Goal: Transaction & Acquisition: Purchase product/service

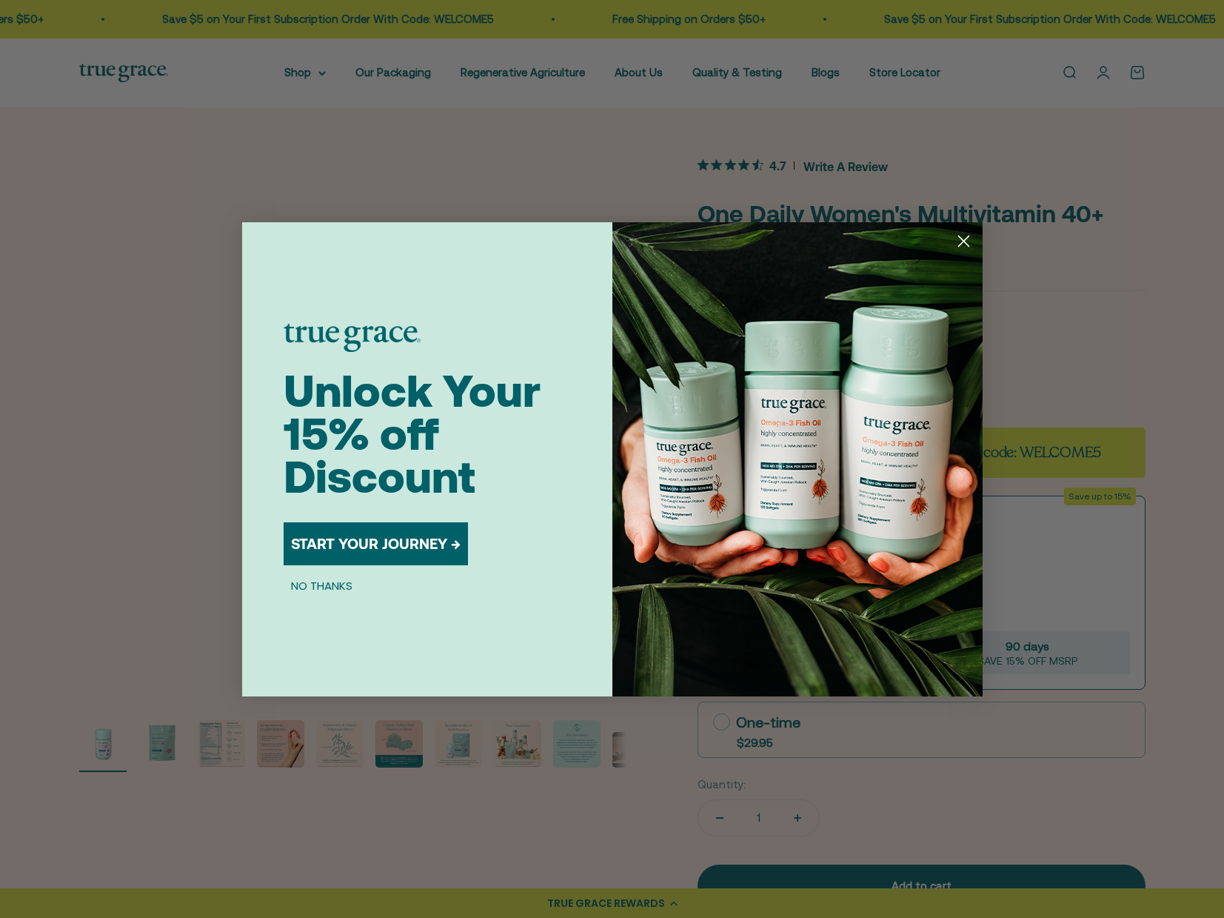
click at [410, 541] on button "START YOUR JOURNEY →" at bounding box center [376, 543] width 184 height 43
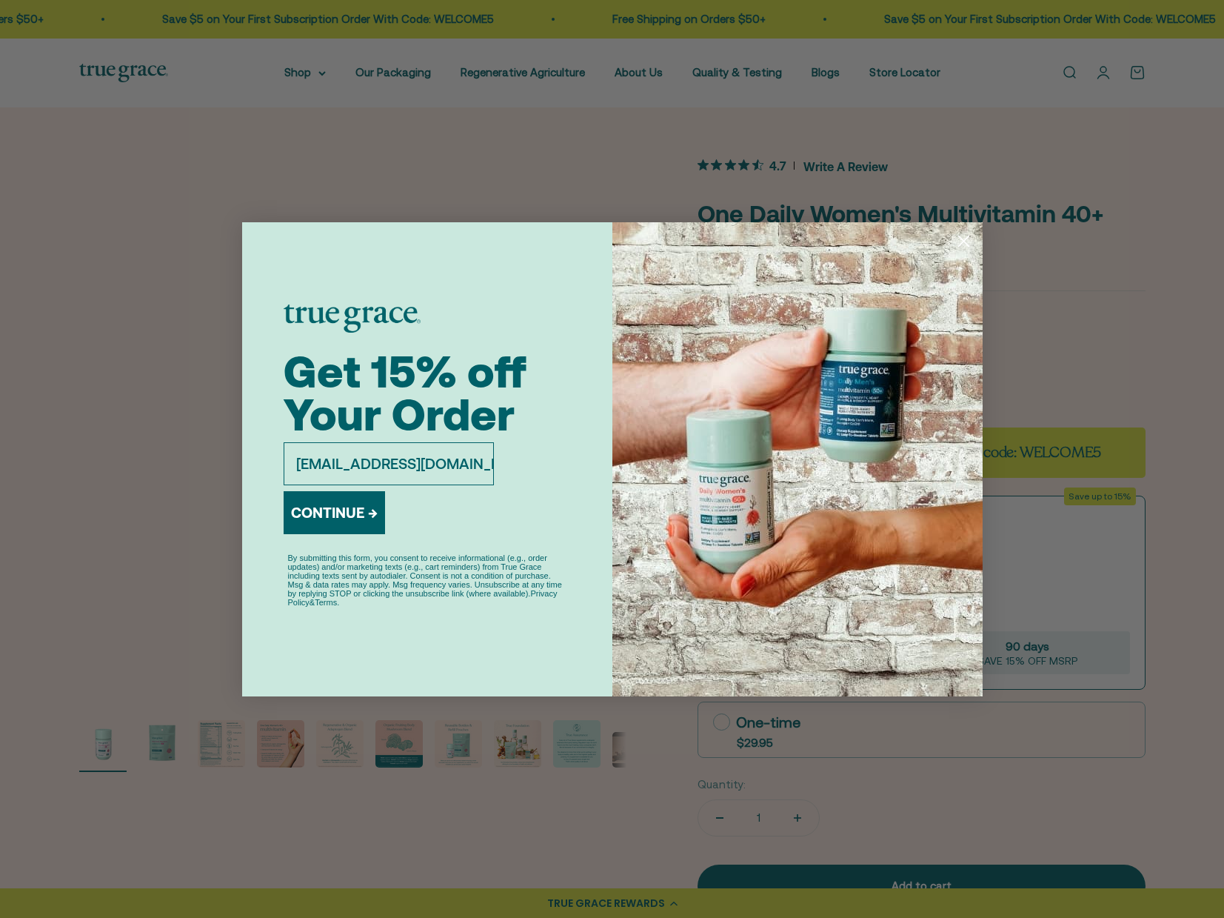
type input "[EMAIL_ADDRESS][DOMAIN_NAME]"
click at [330, 506] on button "CONTINUE →" at bounding box center [334, 512] width 101 height 43
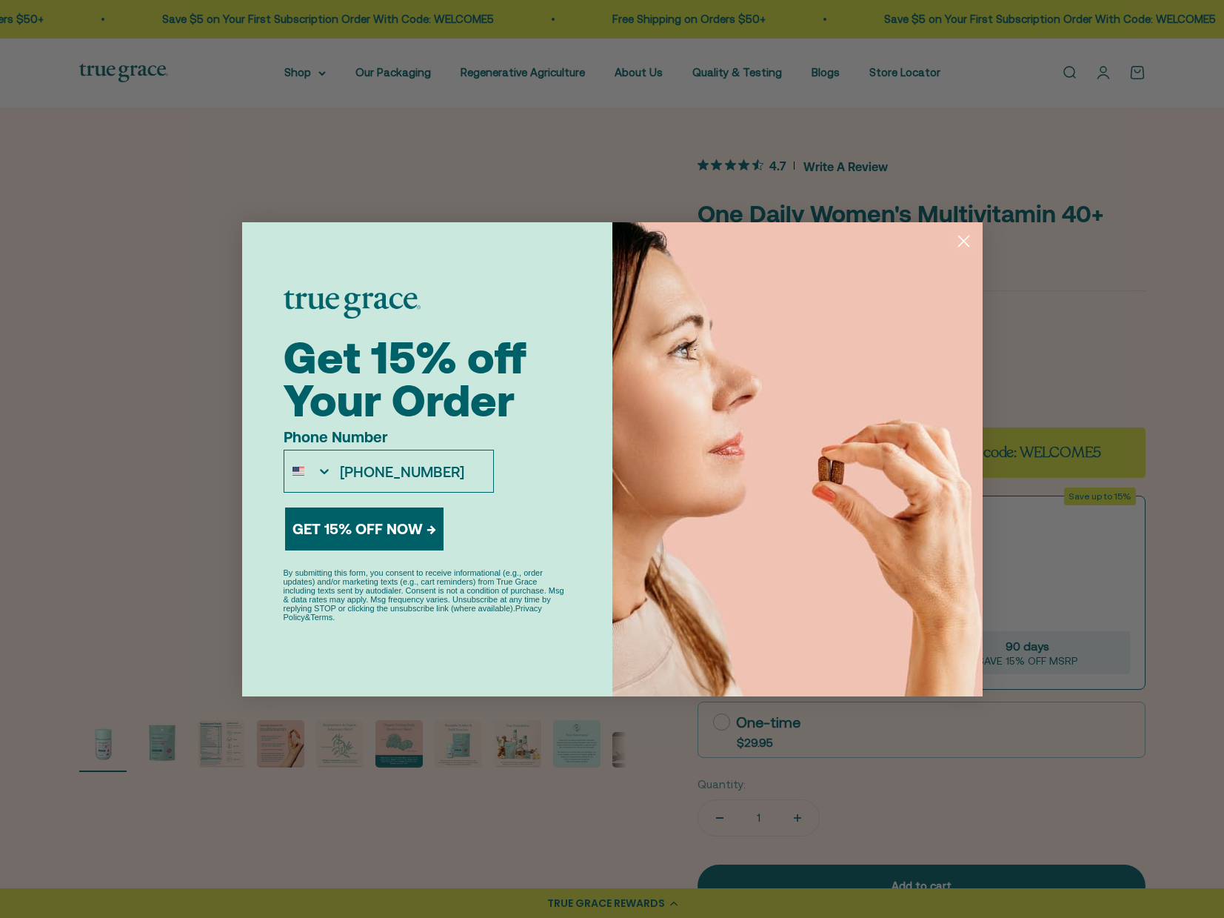
type input "[PHONE_NUMBER]"
click at [347, 519] on button "GET 15% OFF NOW →" at bounding box center [364, 528] width 159 height 43
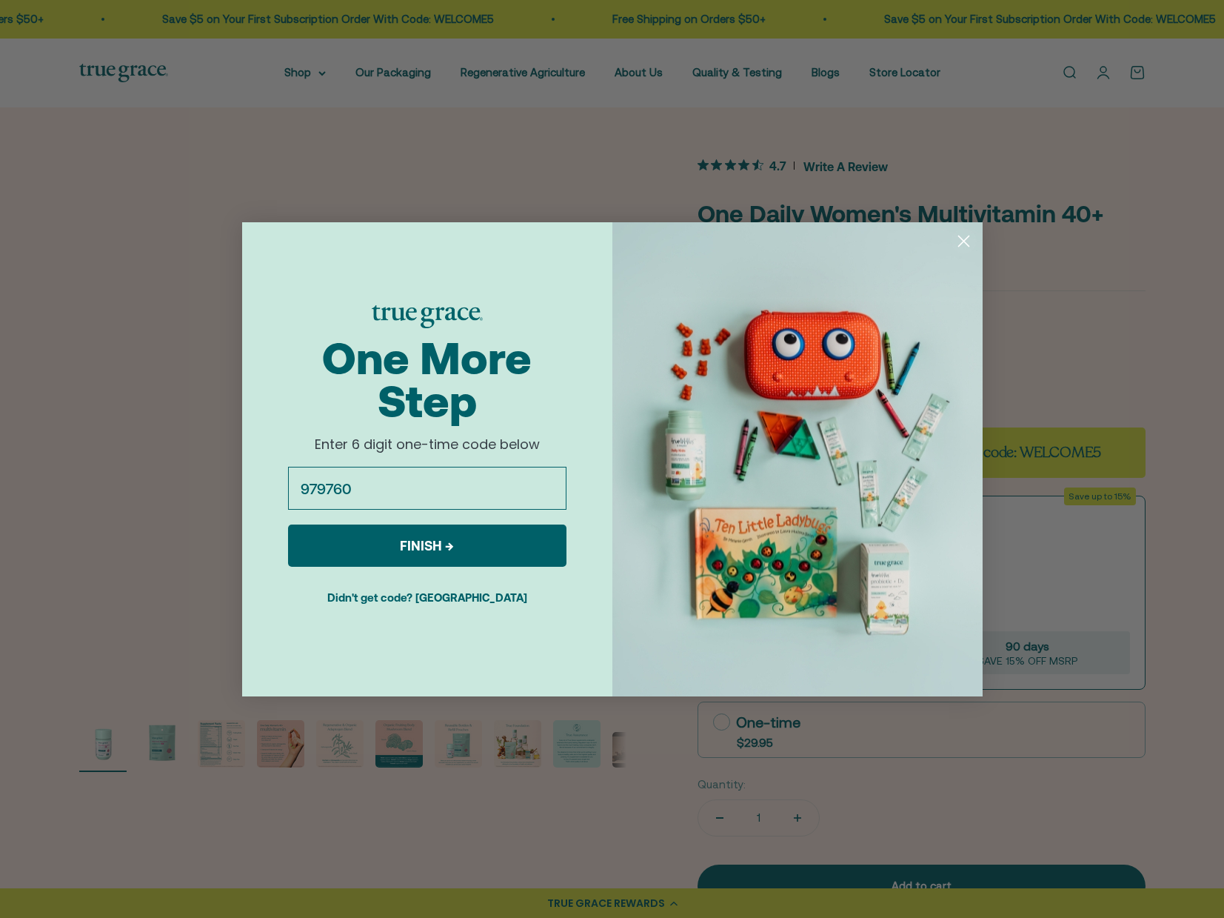
type input "979760"
click input "Submit" at bounding box center [0, 0] width 0 height 0
click at [408, 547] on button "FINISH →" at bounding box center [427, 545] width 279 height 42
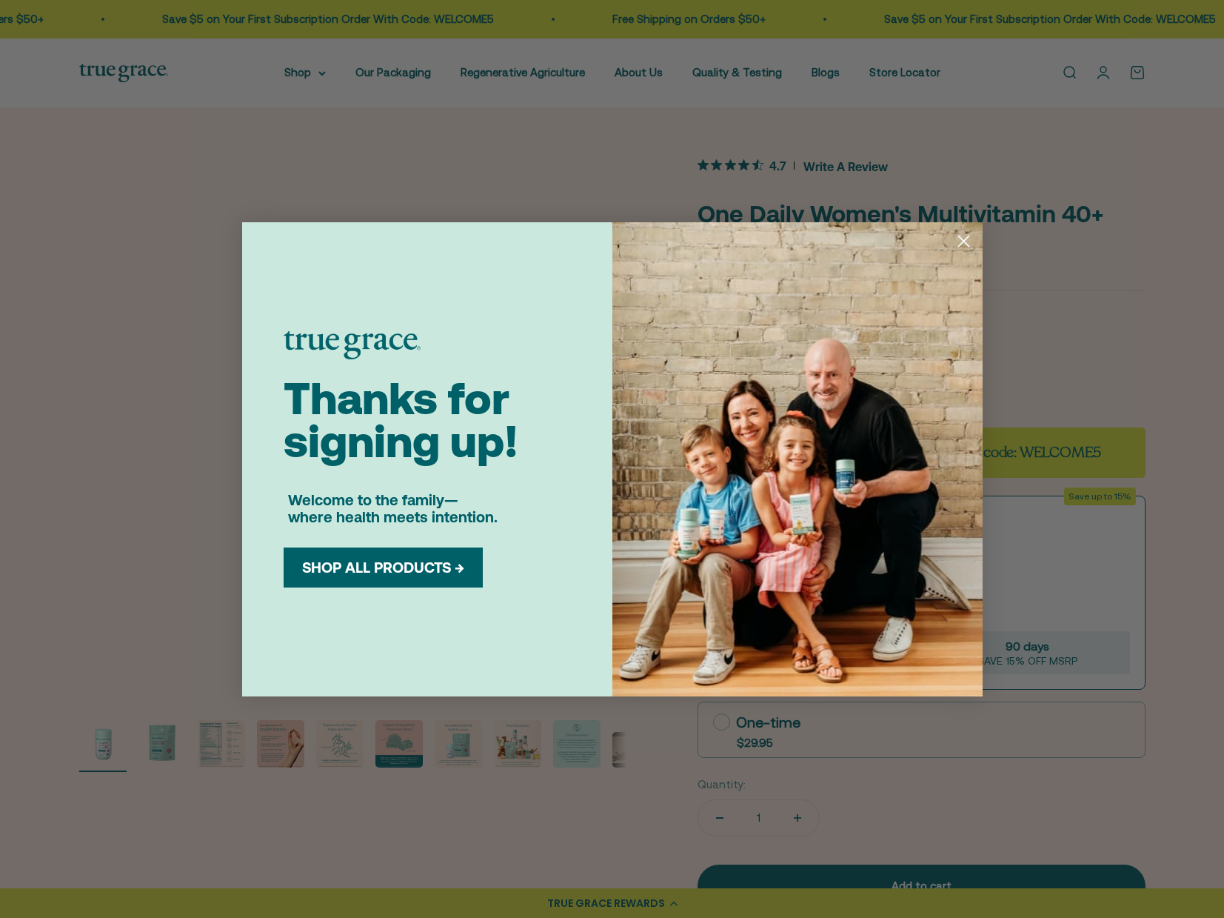
click at [395, 564] on button "SHOP ALL PRODUCTS →" at bounding box center [383, 568] width 177 height 18
click at [341, 567] on button "SHOP ALL PRODUCTS →" at bounding box center [383, 568] width 177 height 18
click at [965, 241] on circle "Close dialog" at bounding box center [963, 240] width 24 height 24
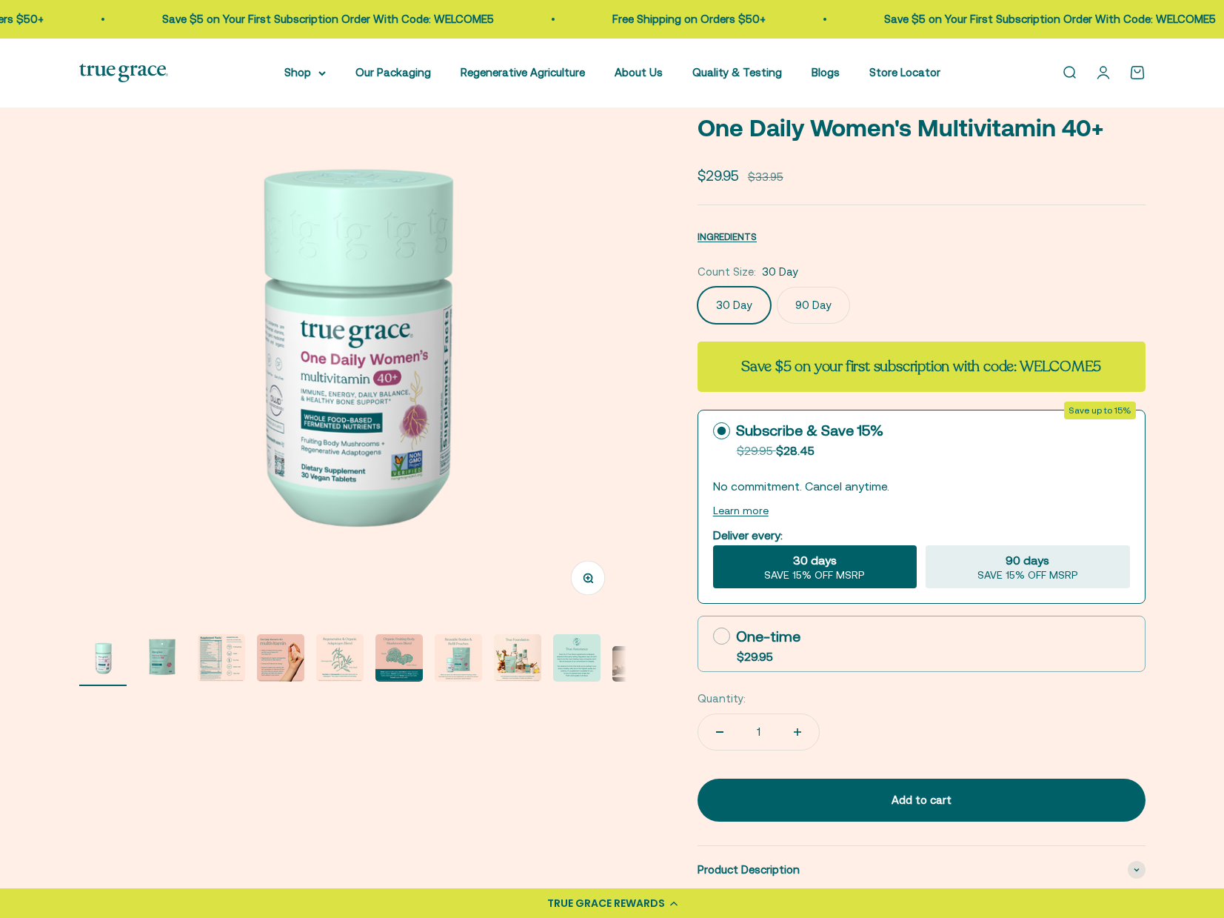
scroll to position [87, 0]
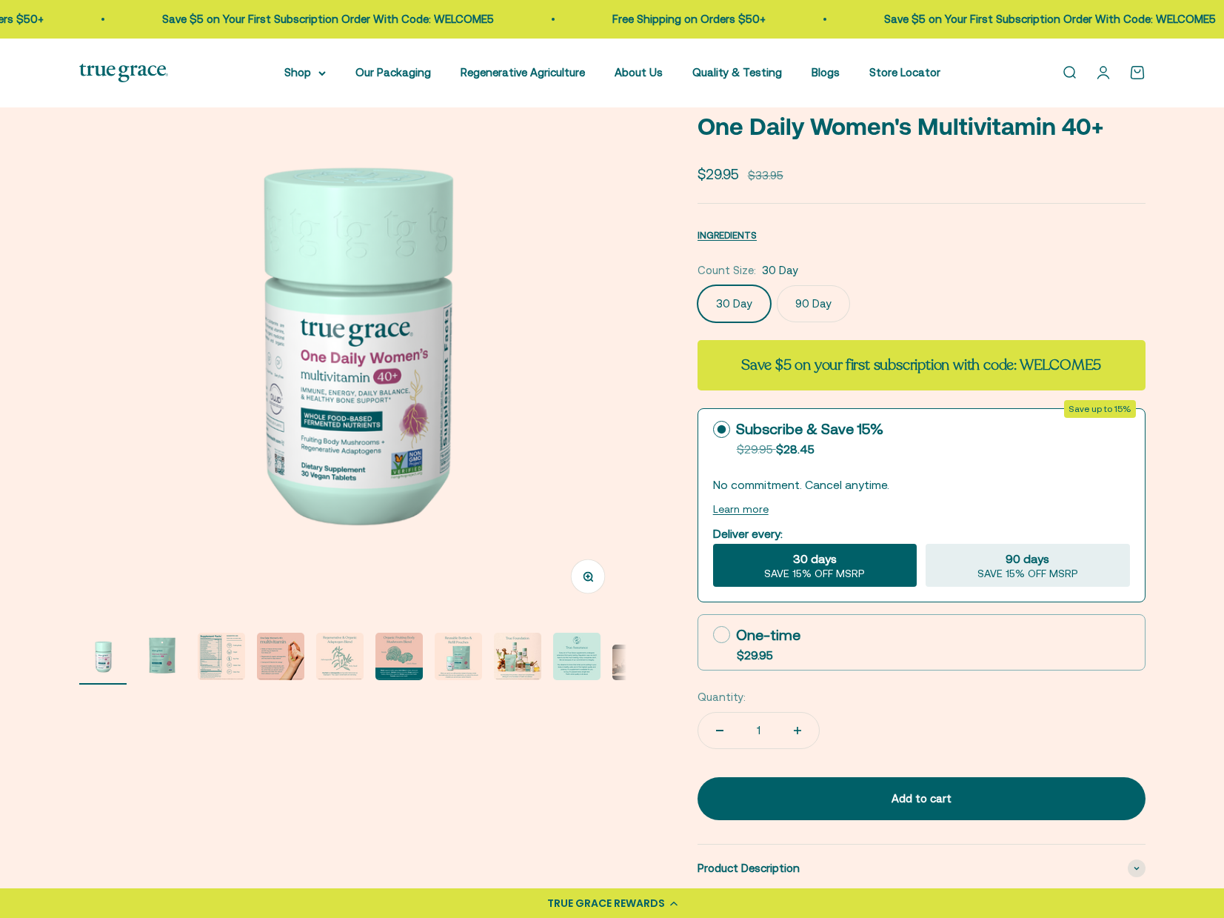
click at [720, 632] on icon at bounding box center [721, 634] width 17 height 17
click at [713, 634] on input "One-time $29.95" at bounding box center [713, 634] width 1 height 1
radio input "true"
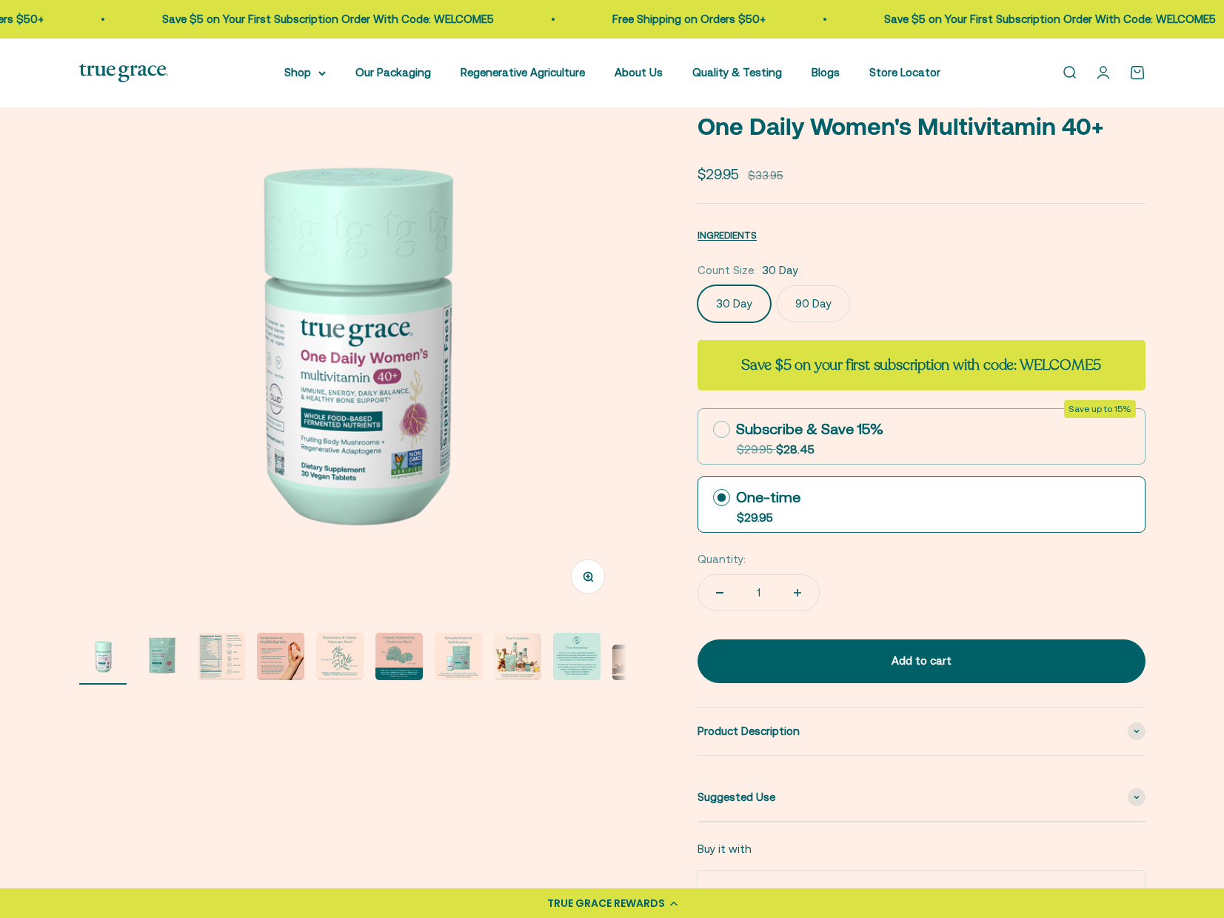
click at [804, 298] on label "90 Day" at bounding box center [813, 303] width 73 height 37
click at [698, 285] on input "90 Day" at bounding box center [697, 284] width 1 height 1
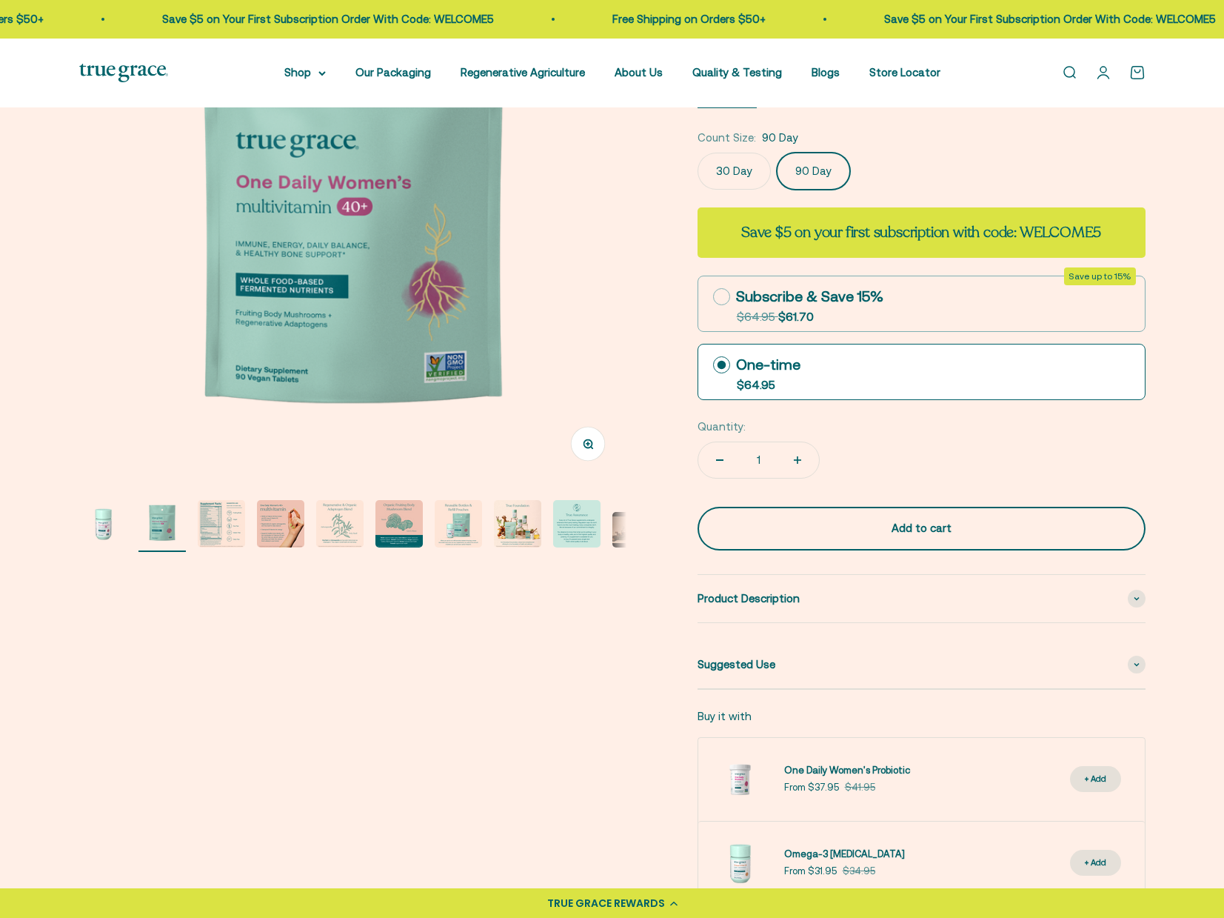
scroll to position [225, 0]
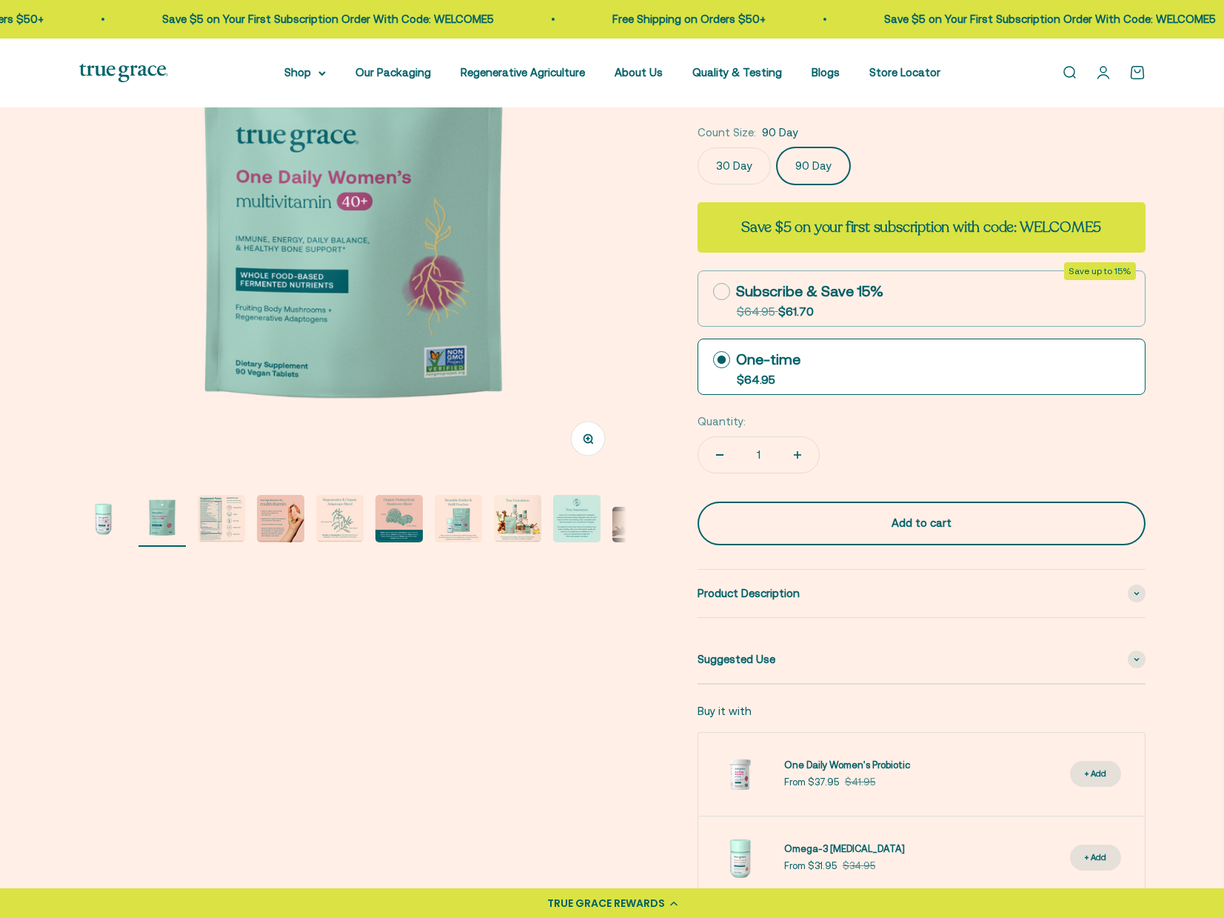
click at [913, 515] on div "Add to cart" at bounding box center [921, 523] width 389 height 18
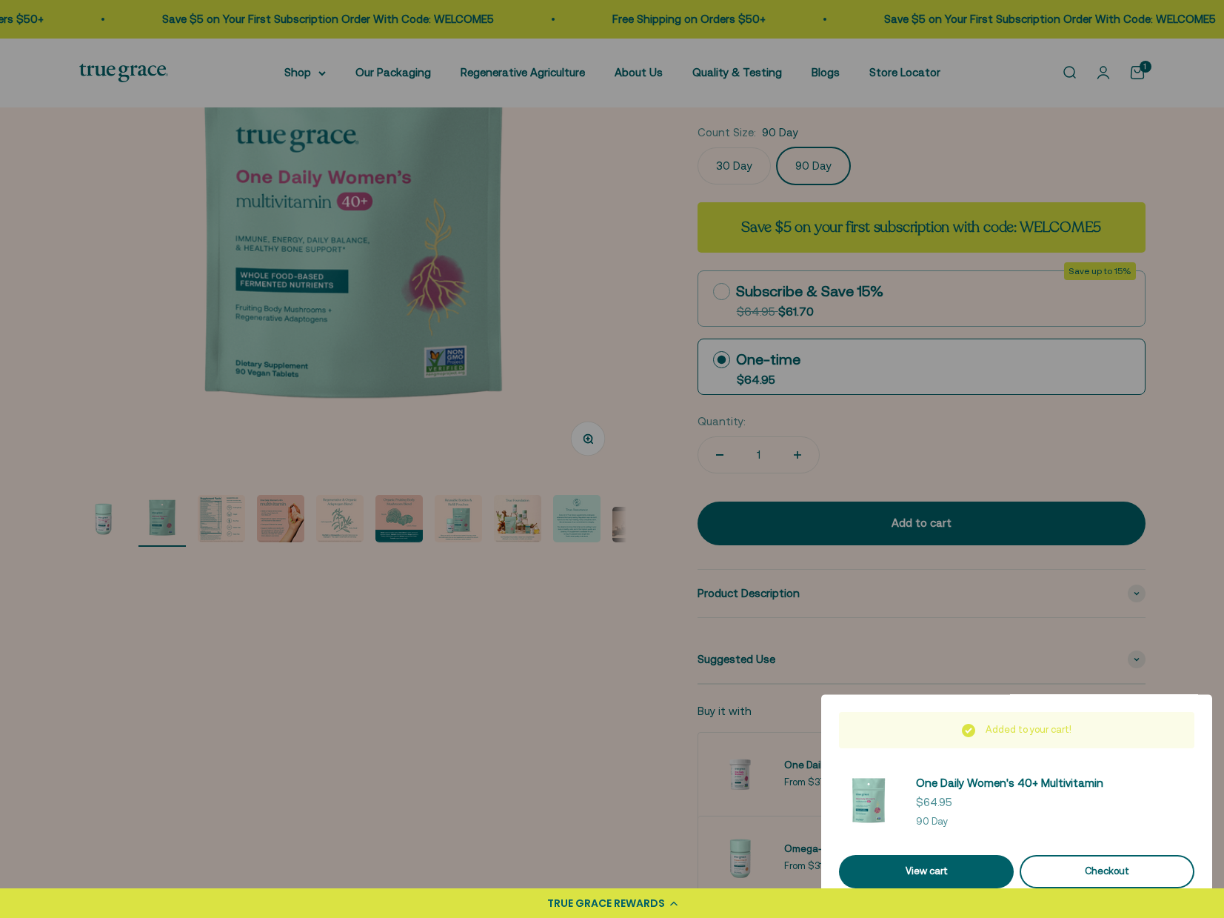
click at [1078, 870] on div "Checkout" at bounding box center [1107, 872] width 139 height 16
